Goal: Task Accomplishment & Management: Manage account settings

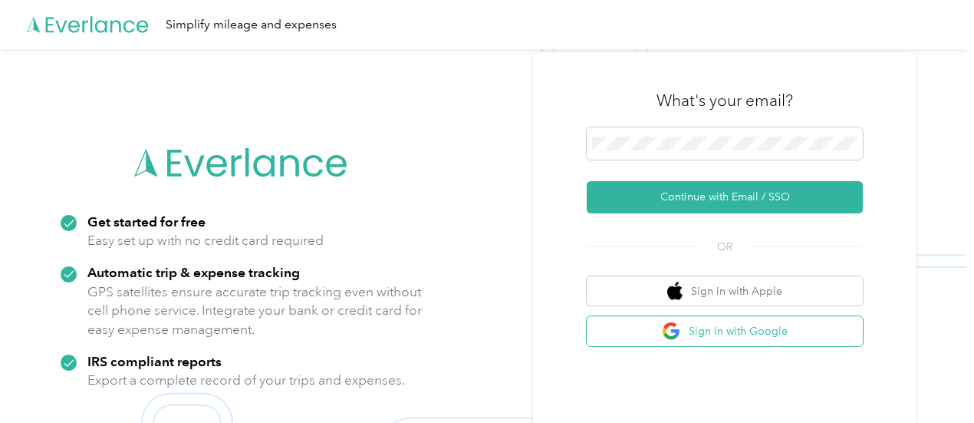
click at [730, 329] on button "Sign in with Google" at bounding box center [725, 331] width 276 height 30
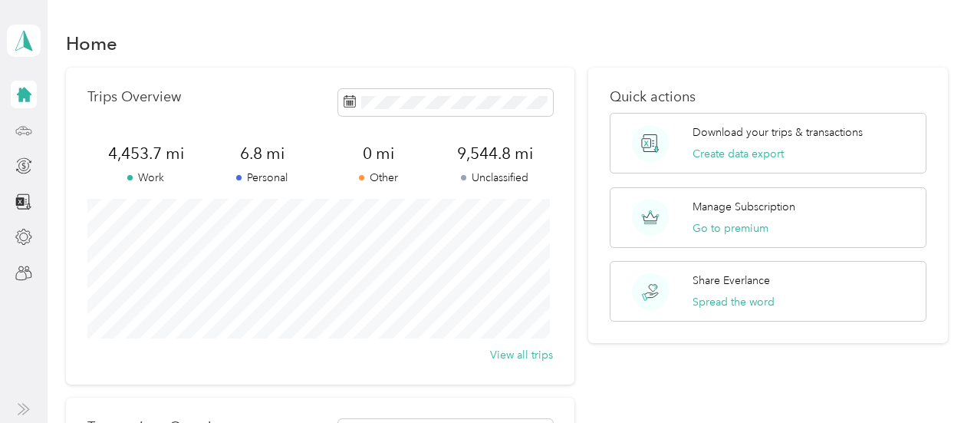
click at [28, 134] on circle at bounding box center [27, 133] width 3 height 3
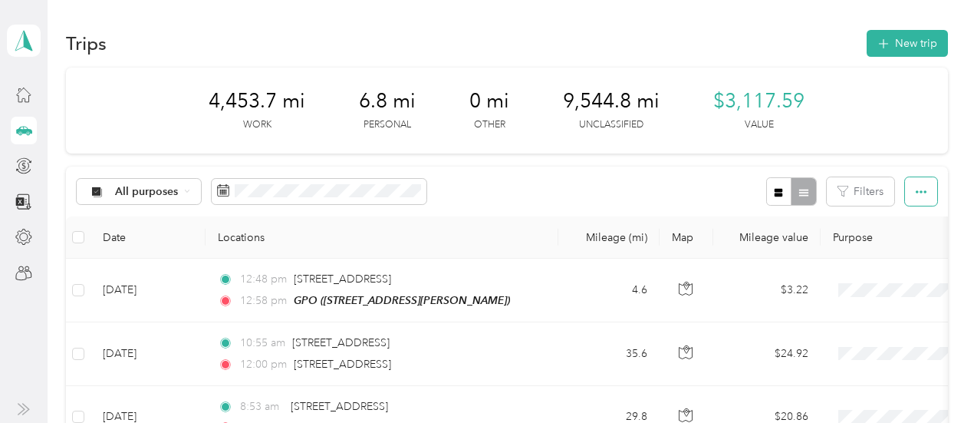
click at [927, 193] on button "button" at bounding box center [921, 191] width 32 height 28
click at [701, 183] on div "All purposes Filters" at bounding box center [506, 191] width 881 height 50
click at [736, 145] on div "4,453.7 mi Work 6.8 mi Personal 0 mi Other 9,544.8 mi Unclassified $3,117.59 Va…" at bounding box center [506, 110] width 881 height 86
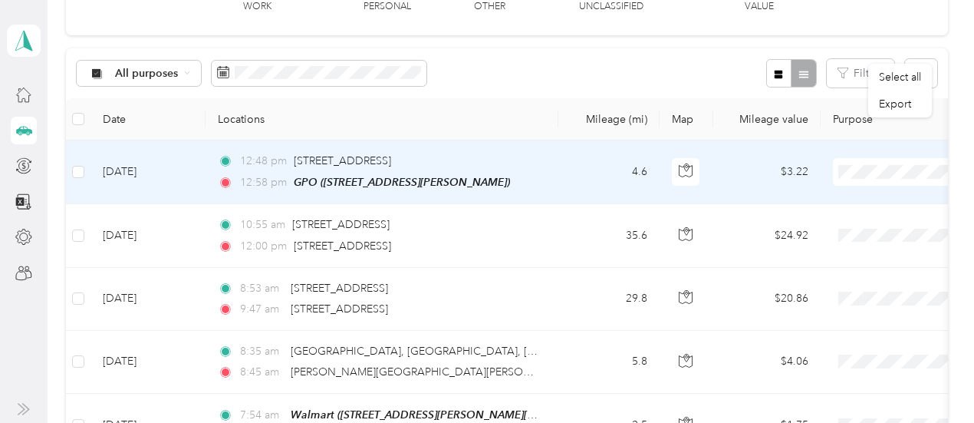
scroll to position [153, 0]
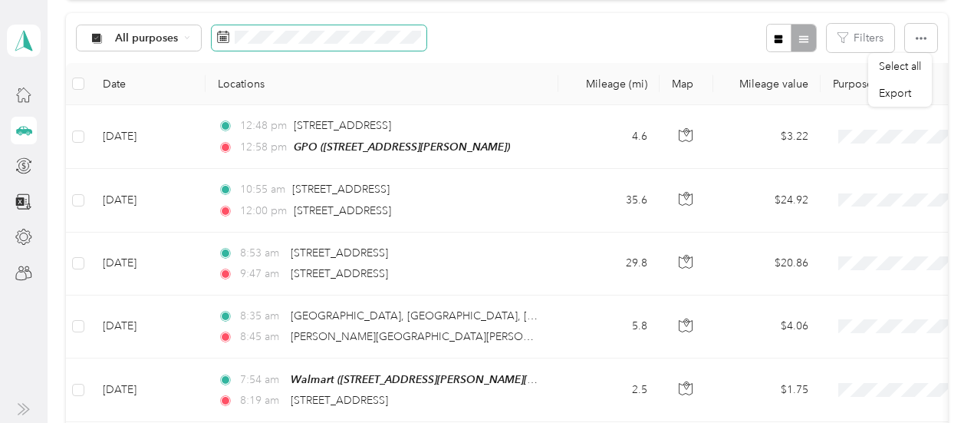
click at [222, 38] on icon at bounding box center [223, 37] width 12 height 12
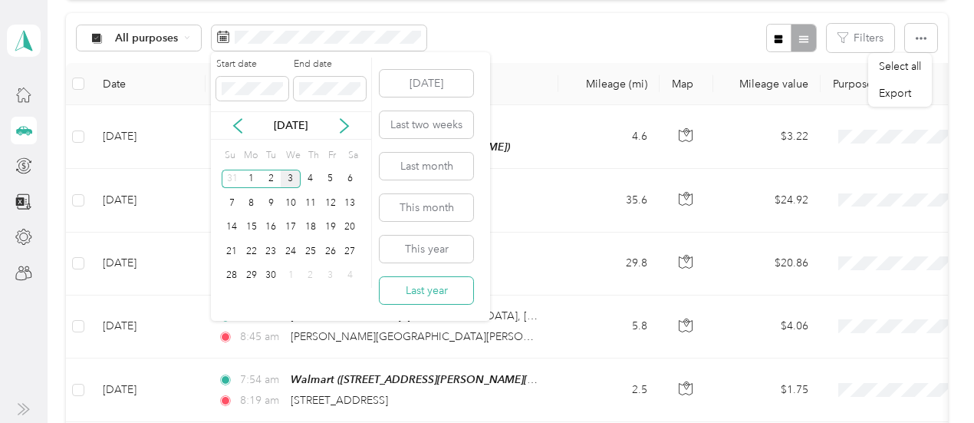
click at [445, 288] on button "Last year" at bounding box center [427, 290] width 94 height 27
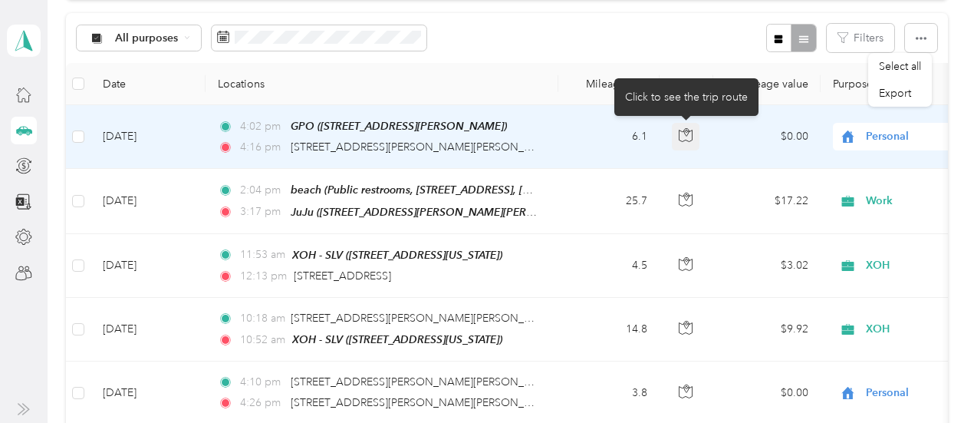
click at [680, 143] on button "button" at bounding box center [686, 137] width 28 height 28
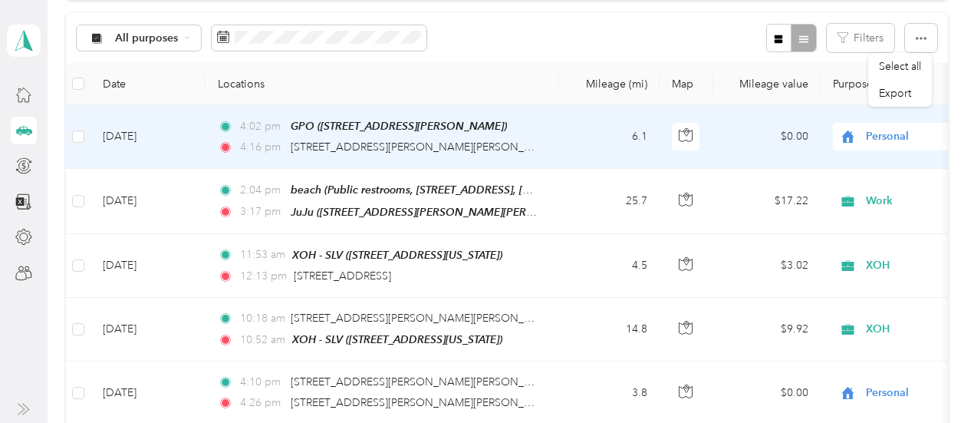
click at [592, 134] on td "6.1" at bounding box center [608, 137] width 101 height 64
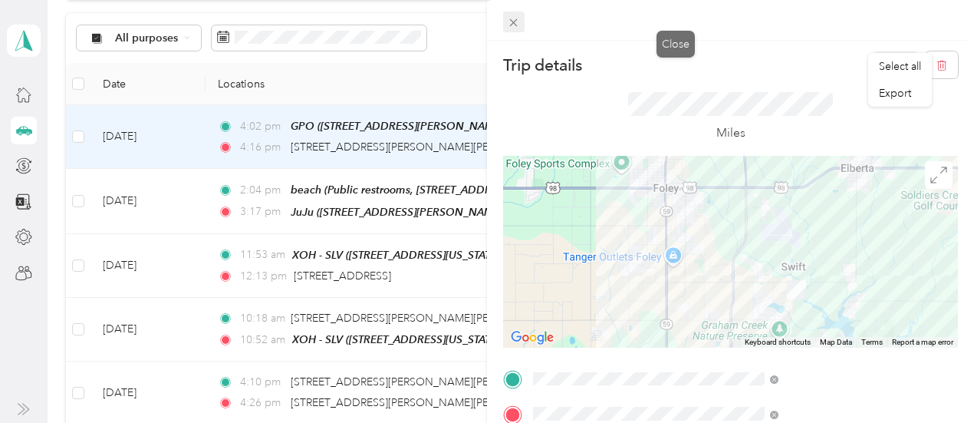
click at [520, 24] on icon at bounding box center [513, 22] width 13 height 13
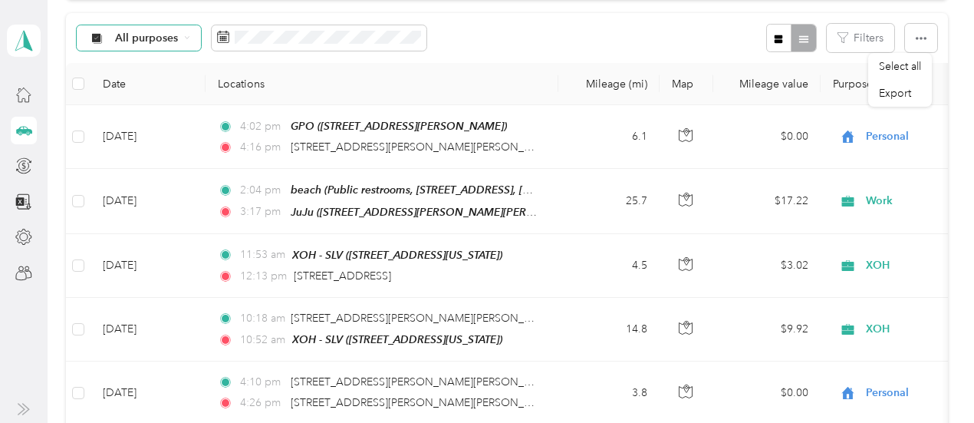
click at [127, 38] on span "All purposes" at bounding box center [147, 38] width 64 height 11
click at [155, 91] on span "Unclassified" at bounding box center [157, 92] width 84 height 16
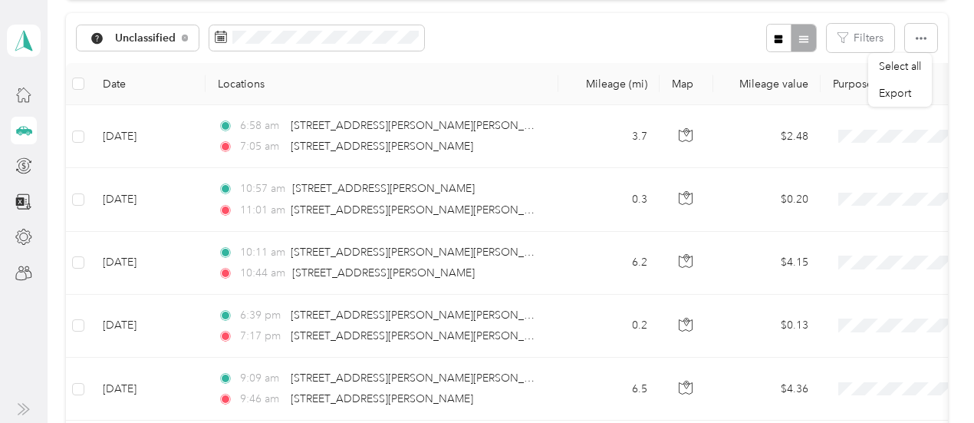
click at [768, 41] on button "button" at bounding box center [779, 38] width 26 height 28
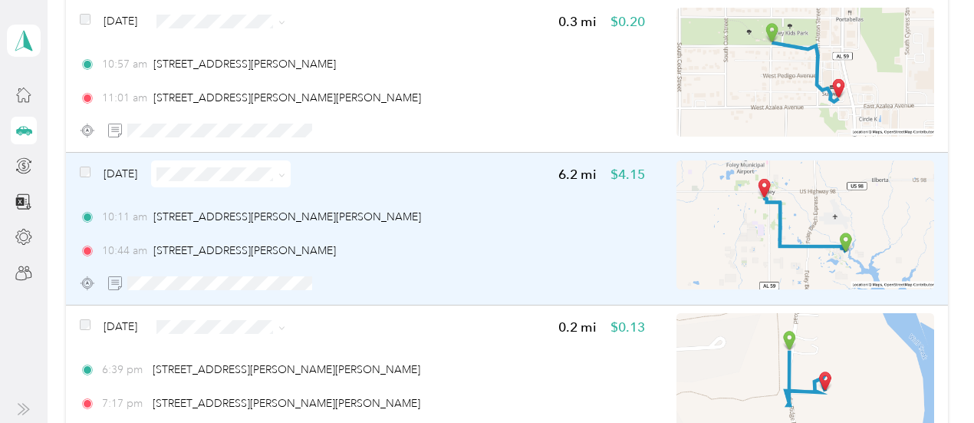
scroll to position [382, 0]
